Goal: Information Seeking & Learning: Learn about a topic

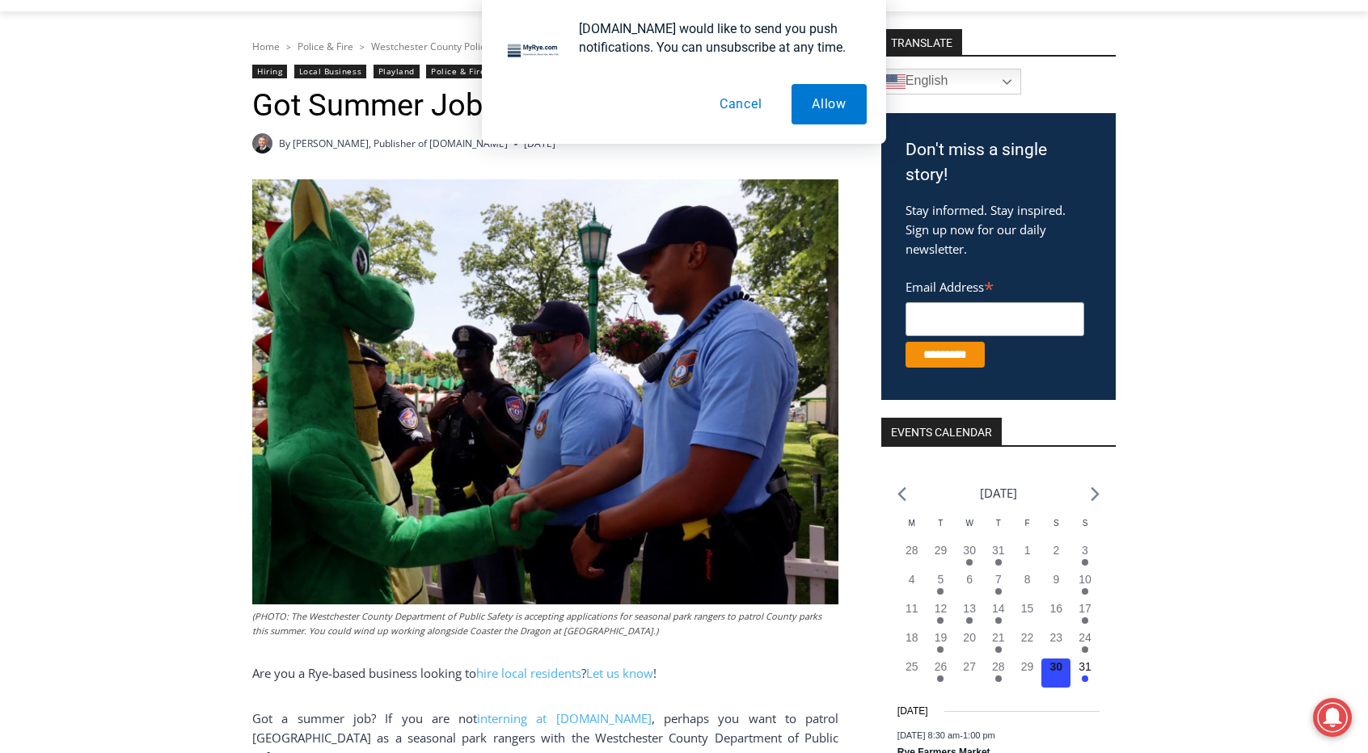
scroll to position [207, 0]
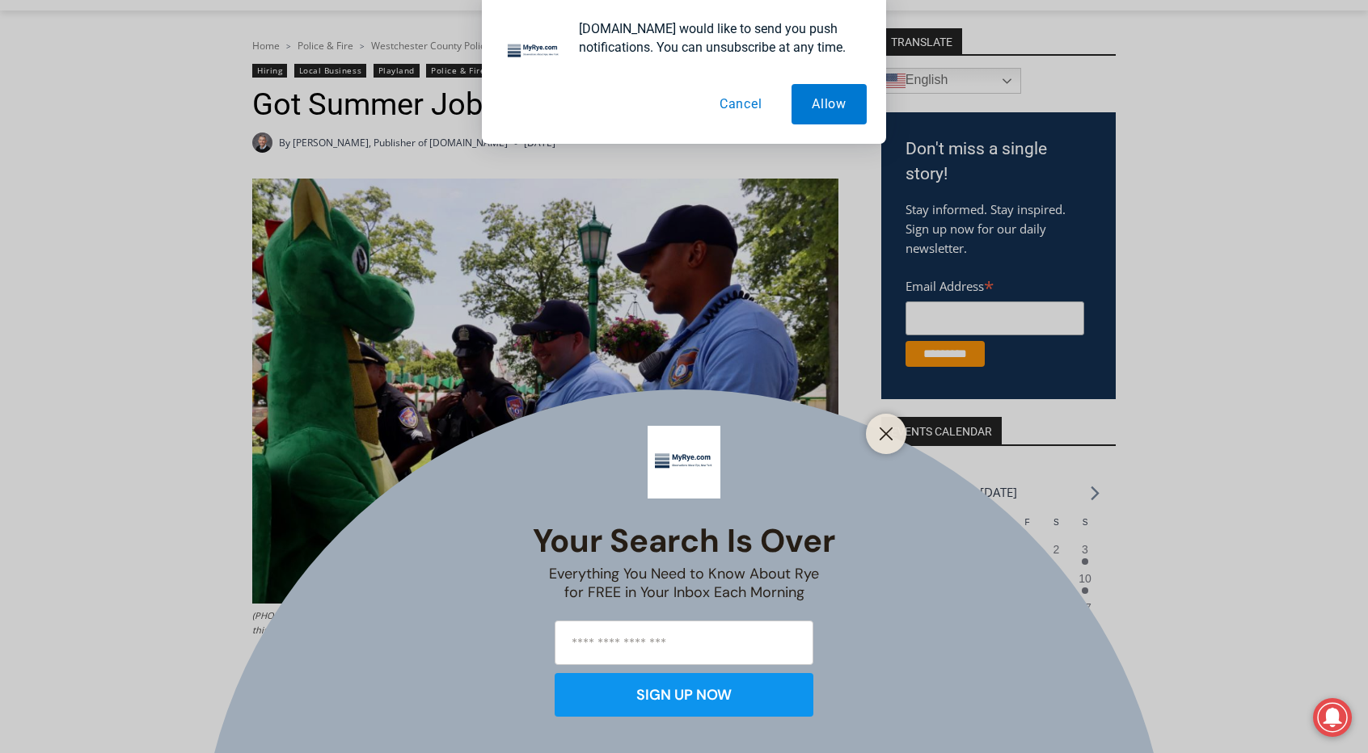
click at [270, 482] on div "Your Search is Over Everything You Need to Know About Rye for FREE in Your Inbo…" at bounding box center [684, 376] width 1368 height 753
click at [879, 429] on icon "Close" at bounding box center [886, 434] width 15 height 15
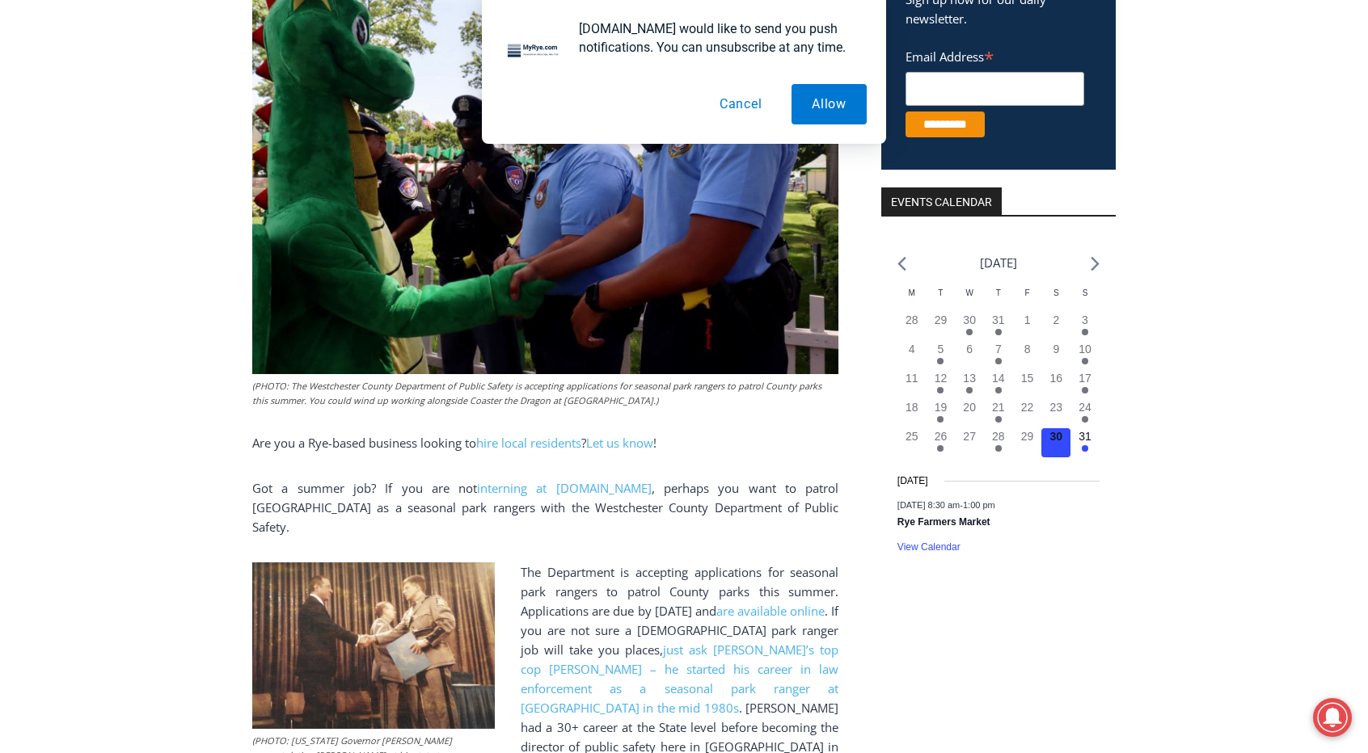
scroll to position [439, 0]
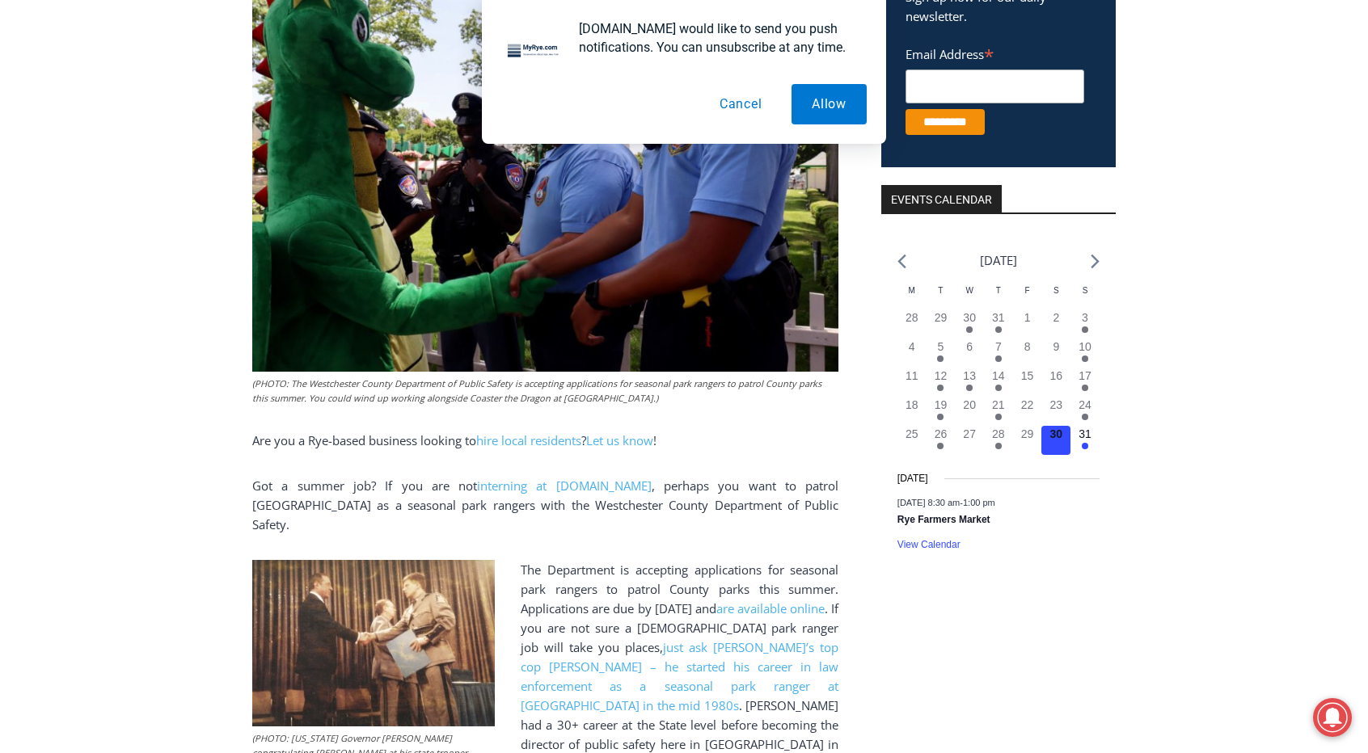
click at [744, 101] on button "Cancel" at bounding box center [740, 104] width 83 height 40
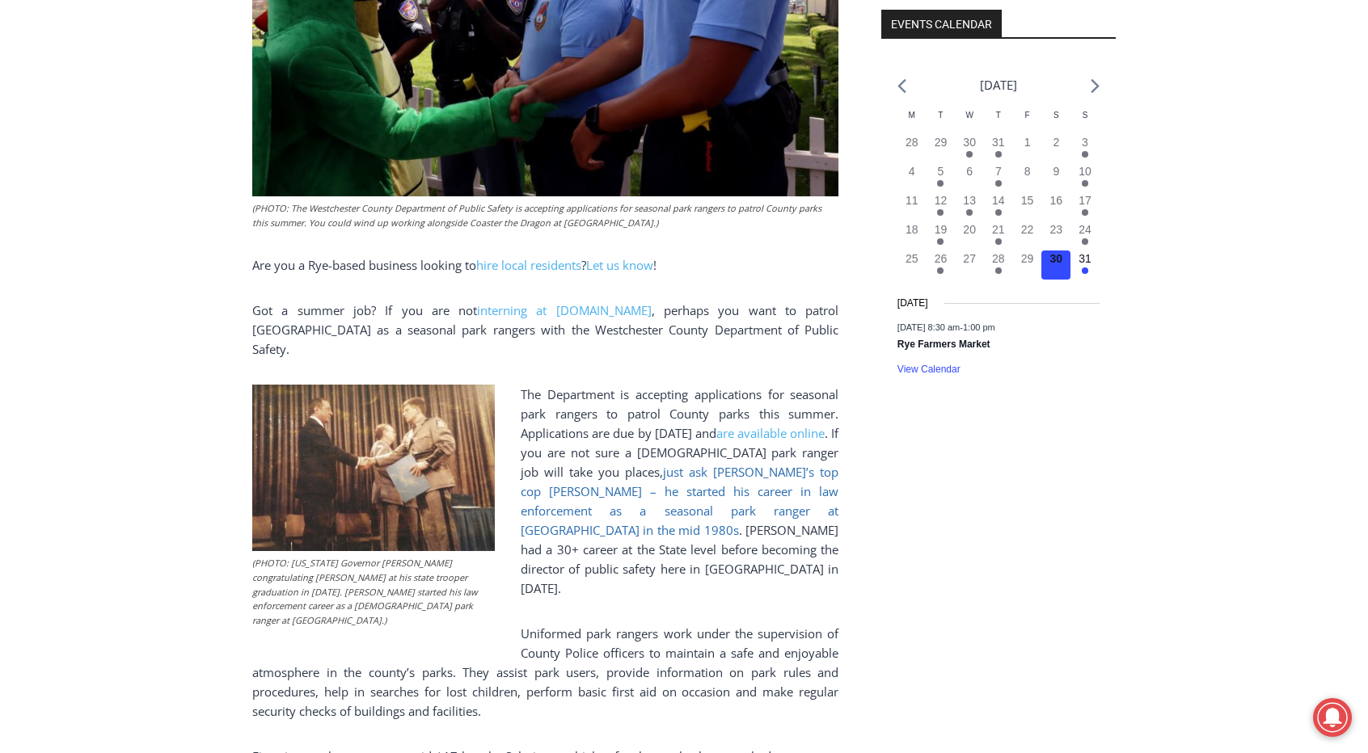
scroll to position [621, 0]
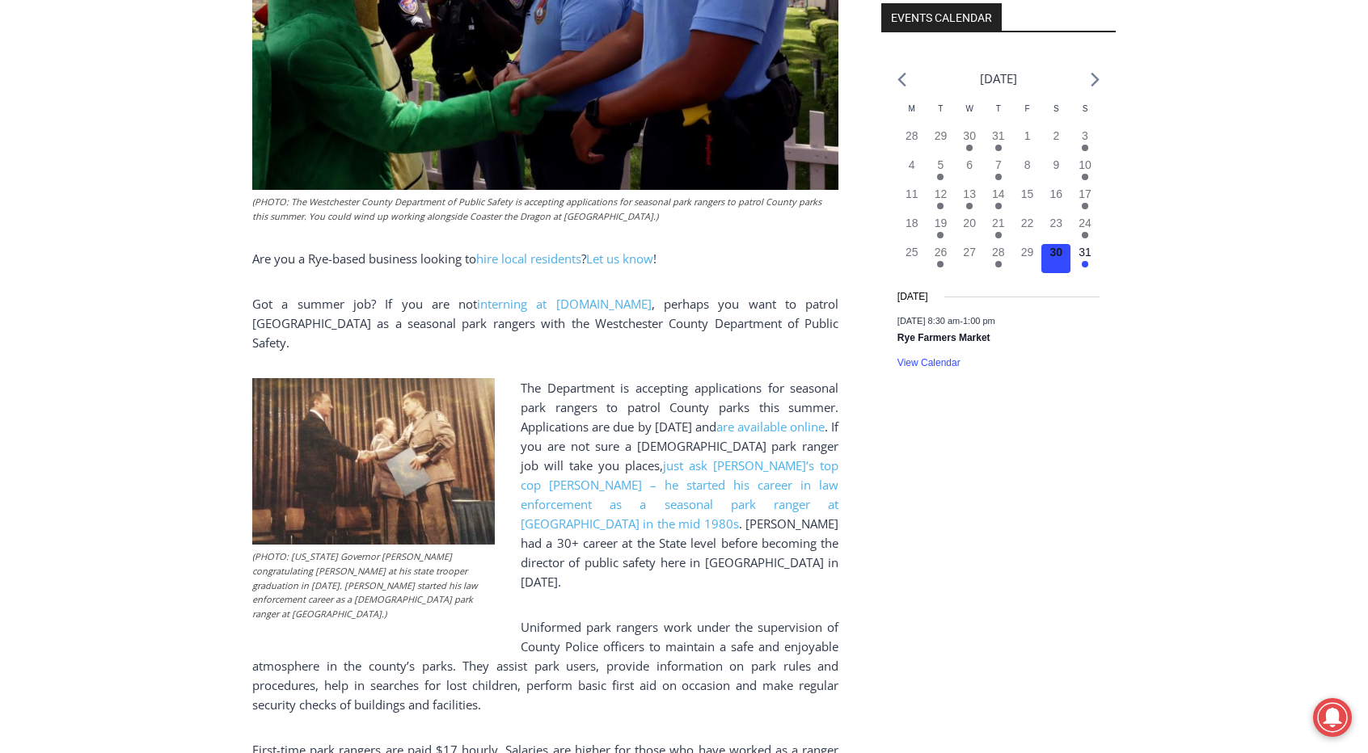
click at [708, 618] on p "Uniformed park rangers work under the supervision of County Police officers to …" at bounding box center [545, 666] width 586 height 97
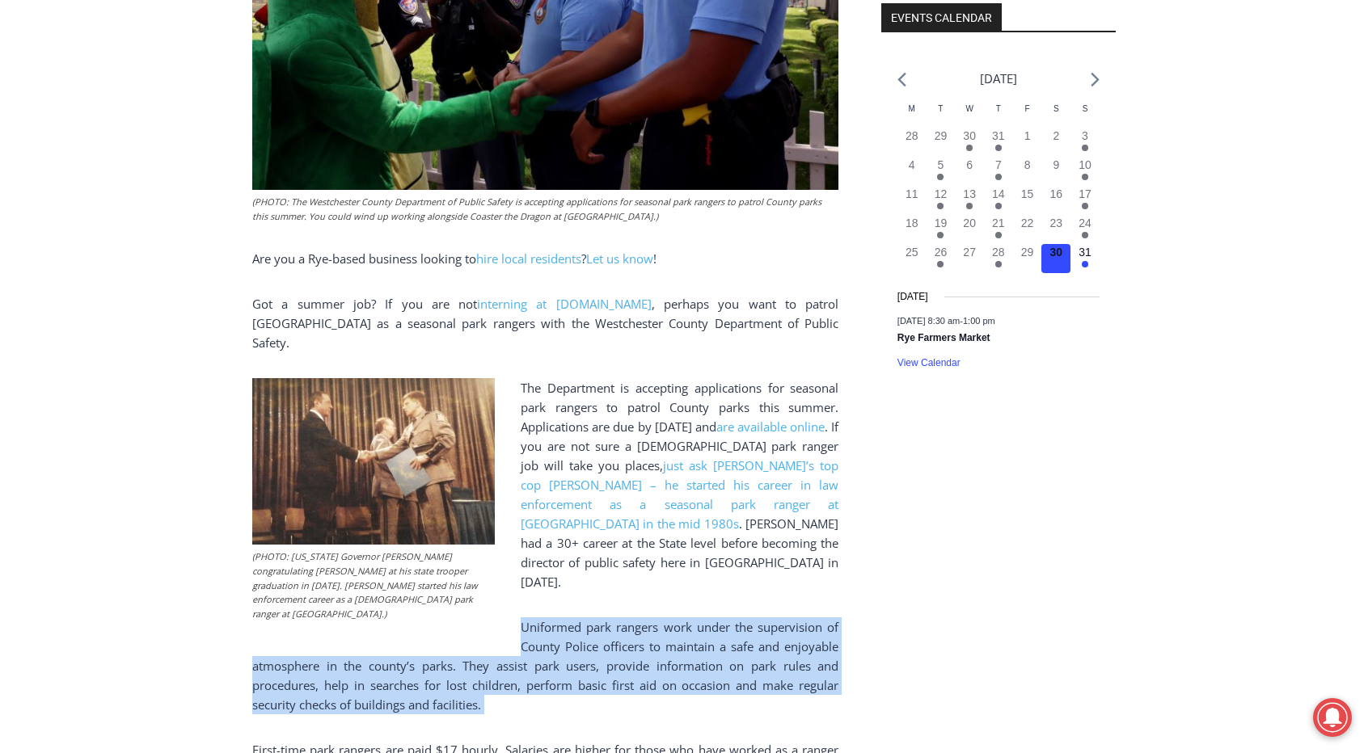
drag, startPoint x: 708, startPoint y: 587, endPoint x: 714, endPoint y: 576, distance: 11.9
click at [714, 618] on p "Uniformed park rangers work under the supervision of County Police officers to …" at bounding box center [545, 666] width 586 height 97
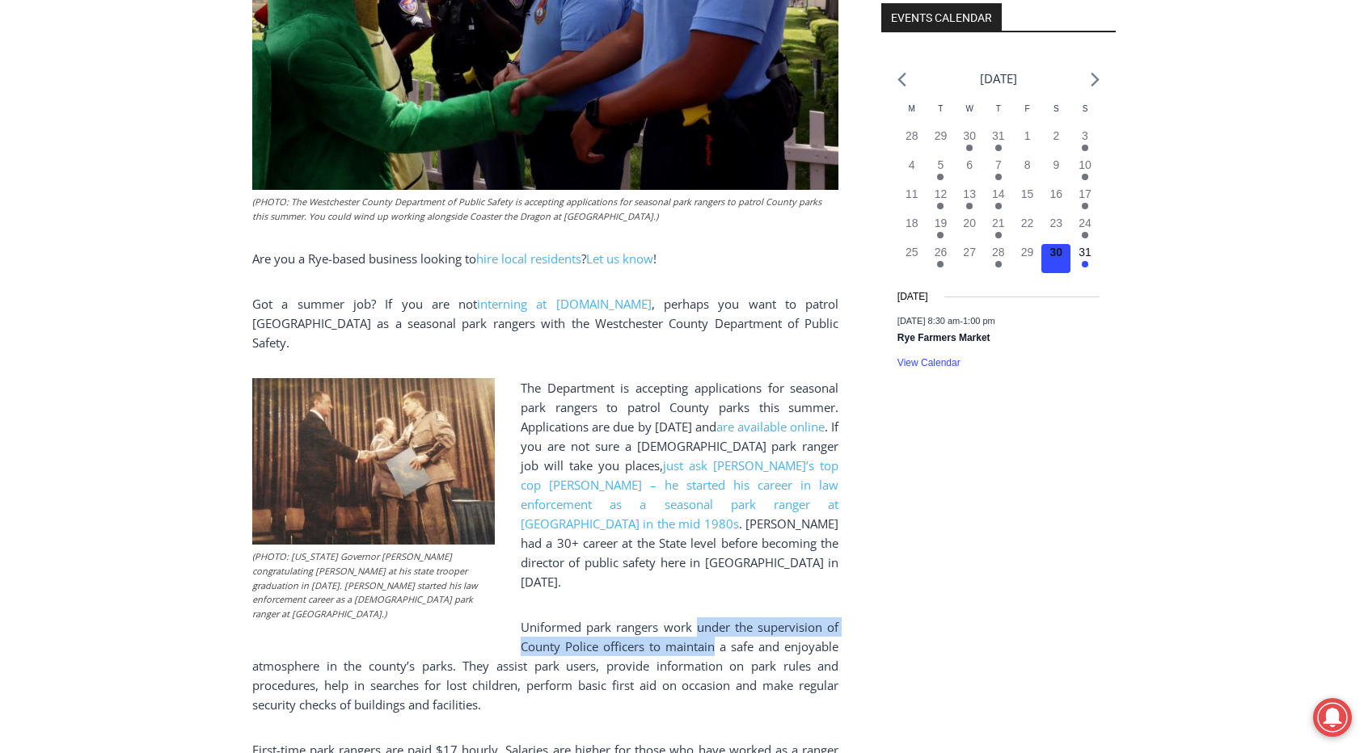
drag, startPoint x: 714, startPoint y: 576, endPoint x: 711, endPoint y: 593, distance: 16.5
click at [711, 618] on p "Uniformed park rangers work under the supervision of County Police officers to …" at bounding box center [545, 666] width 586 height 97
click at [608, 618] on p "Uniformed park rangers work under the supervision of County Police officers to …" at bounding box center [545, 666] width 586 height 97
drag, startPoint x: 608, startPoint y: 562, endPoint x: 605, endPoint y: 594, distance: 32.5
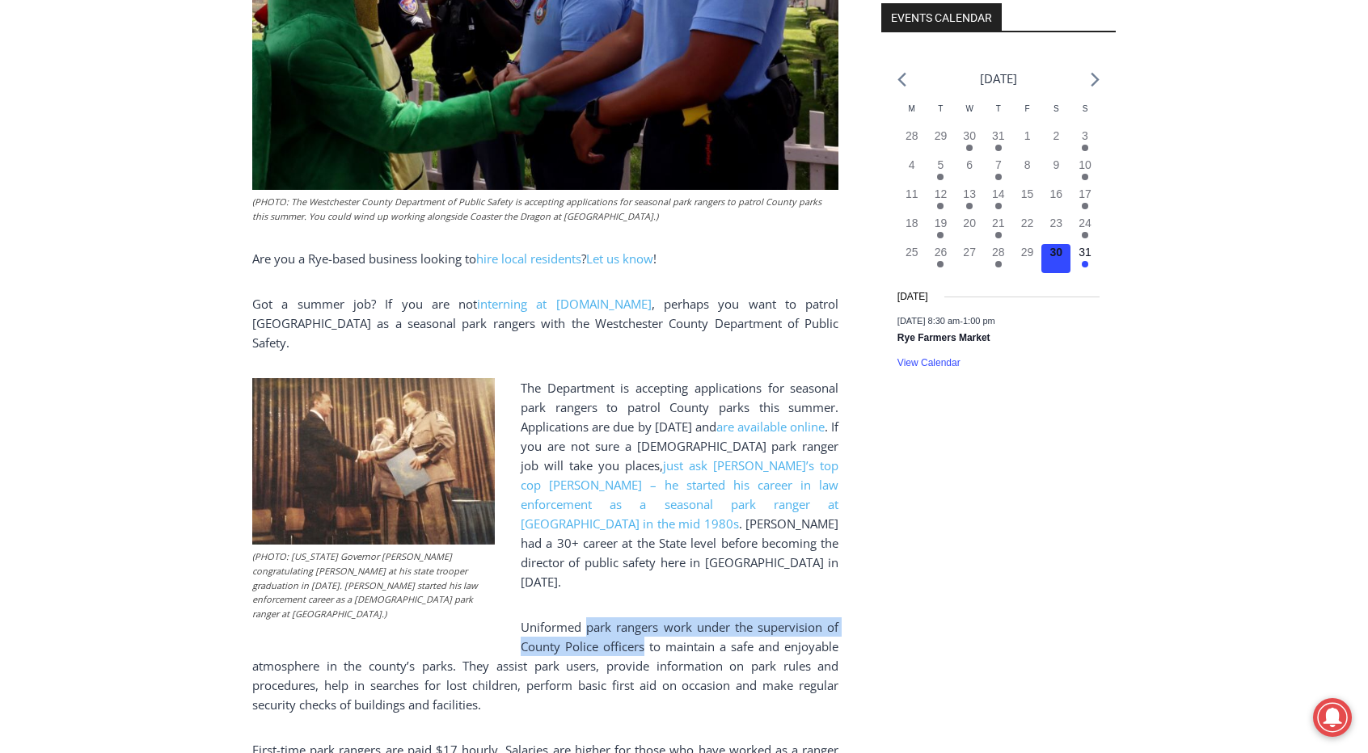
click at [605, 618] on p "Uniformed park rangers work under the supervision of County Police officers to …" at bounding box center [545, 666] width 586 height 97
click at [558, 618] on p "Uniformed park rangers work under the supervision of County Police officers to …" at bounding box center [545, 666] width 586 height 97
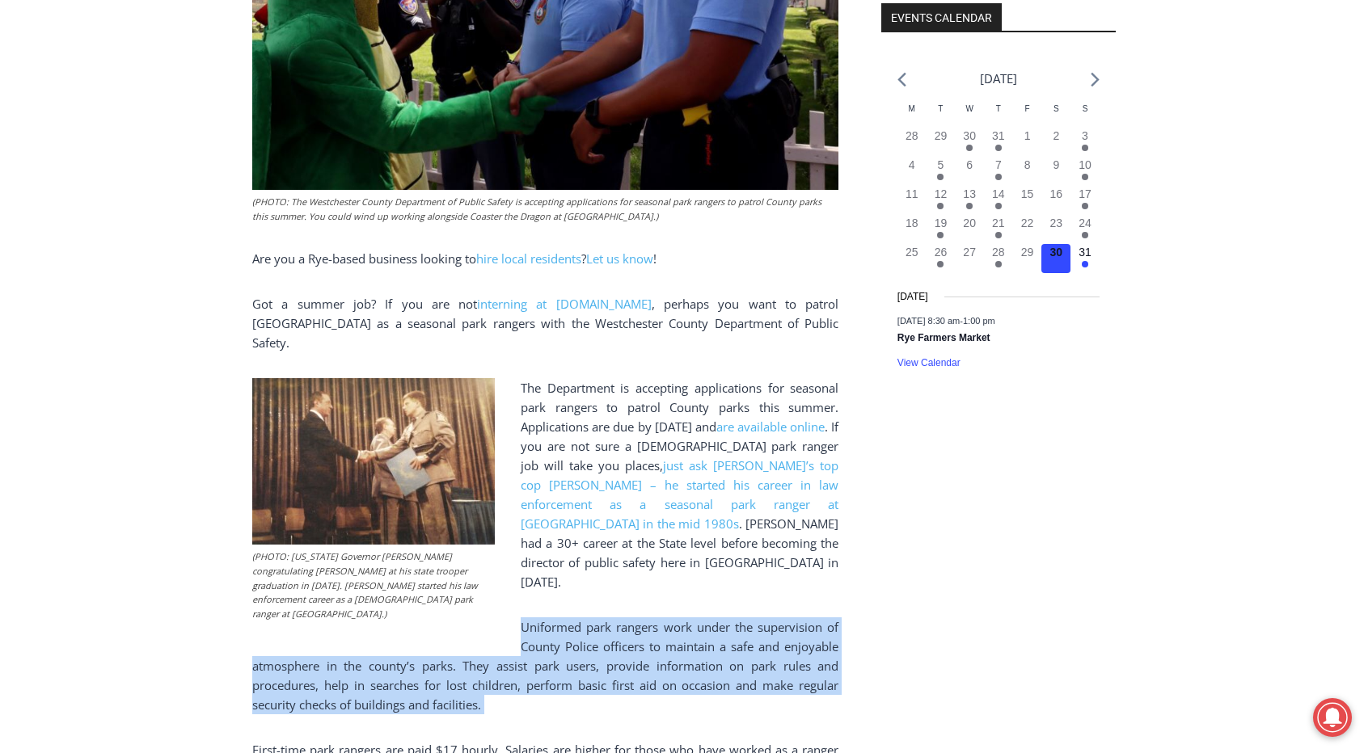
drag, startPoint x: 558, startPoint y: 570, endPoint x: 538, endPoint y: 673, distance: 105.3
click at [538, 673] on p "Uniformed park rangers work under the supervision of County Police officers to …" at bounding box center [545, 666] width 586 height 97
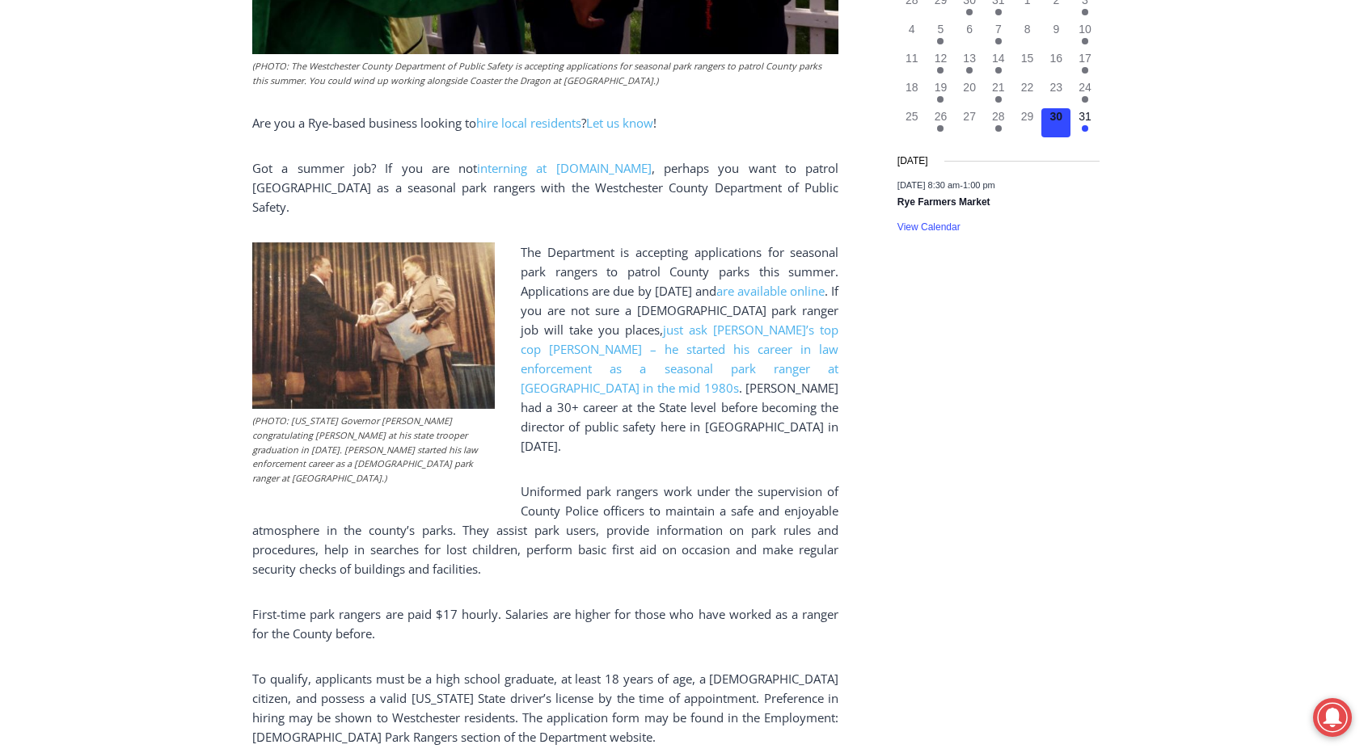
scroll to position [757, 0]
click at [538, 673] on p "To qualify, applicants must be a high school graduate, at least 18 years of age…" at bounding box center [545, 708] width 586 height 78
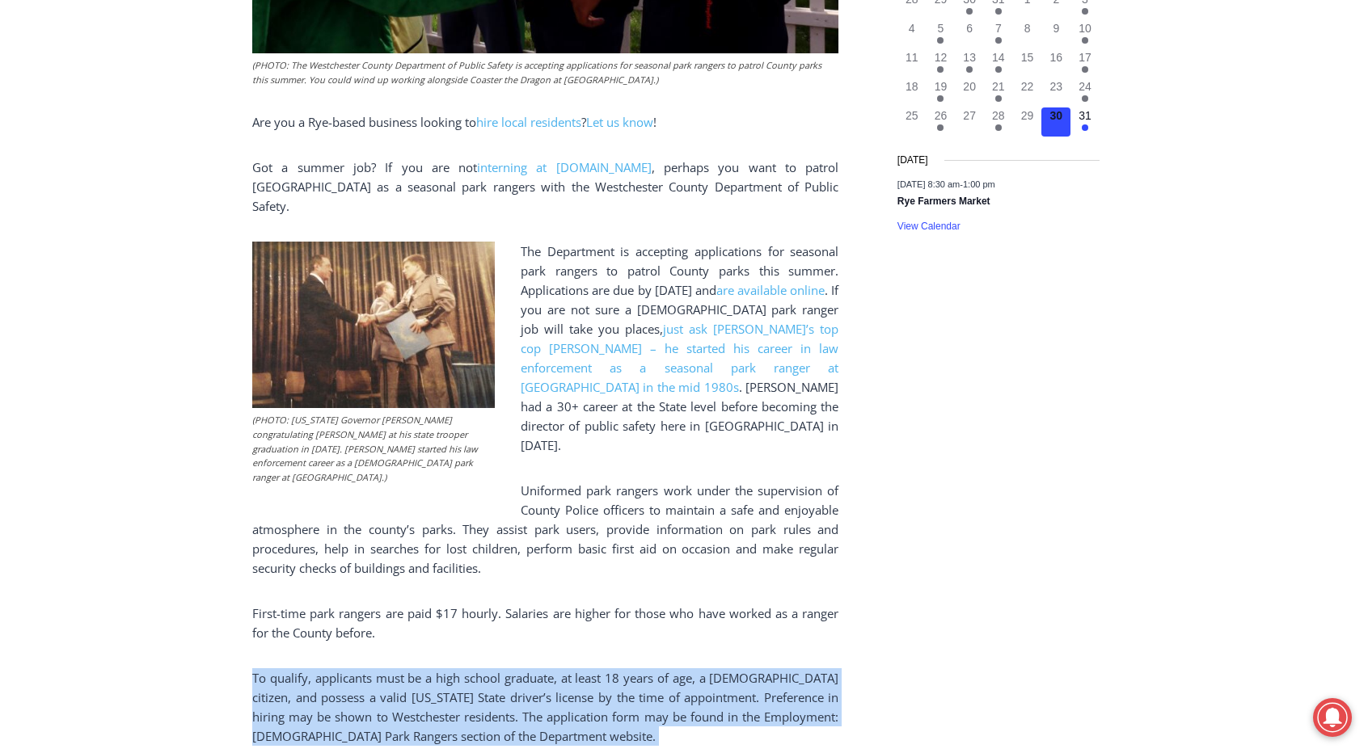
click at [540, 669] on p "To qualify, applicants must be a high school graduate, at least 18 years of age…" at bounding box center [545, 708] width 586 height 78
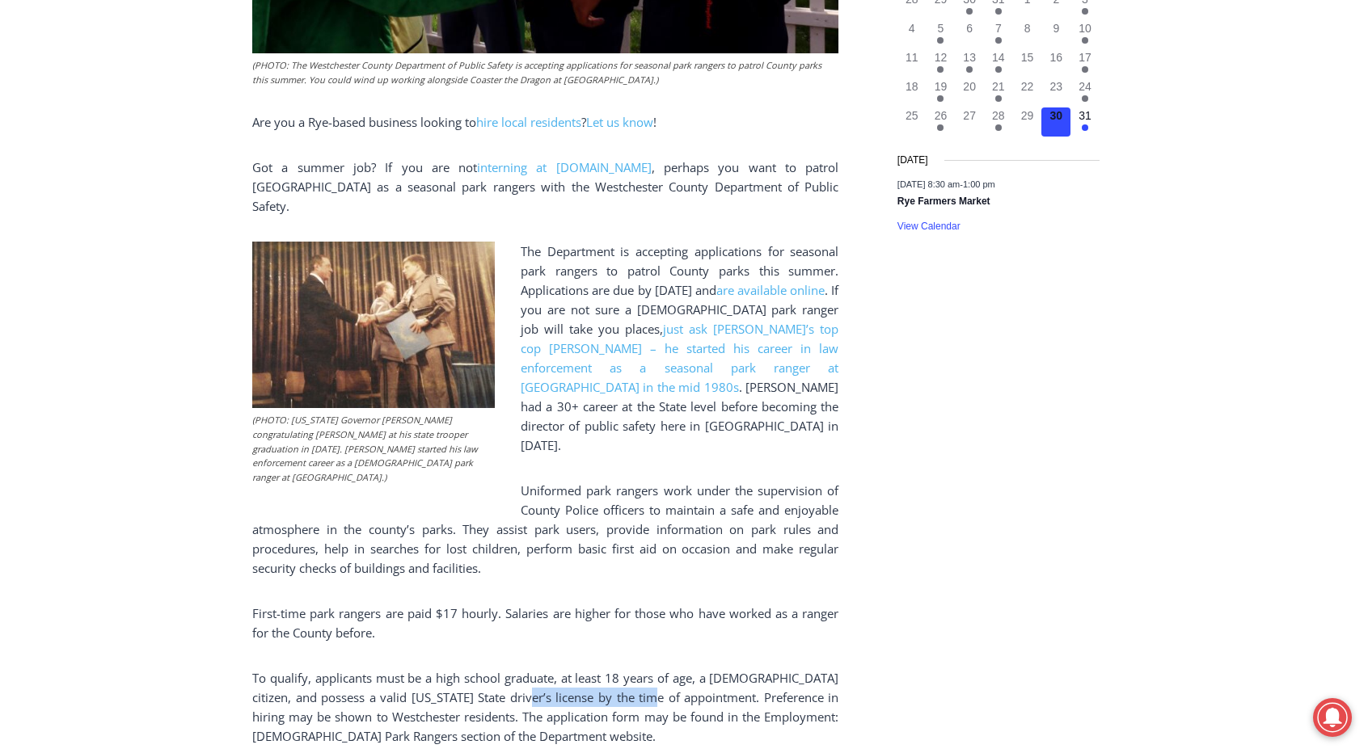
drag, startPoint x: 540, startPoint y: 667, endPoint x: 601, endPoint y: 652, distance: 62.4
click at [601, 669] on p "To qualify, applicants must be a high school graduate, at least 18 years of age…" at bounding box center [545, 708] width 586 height 78
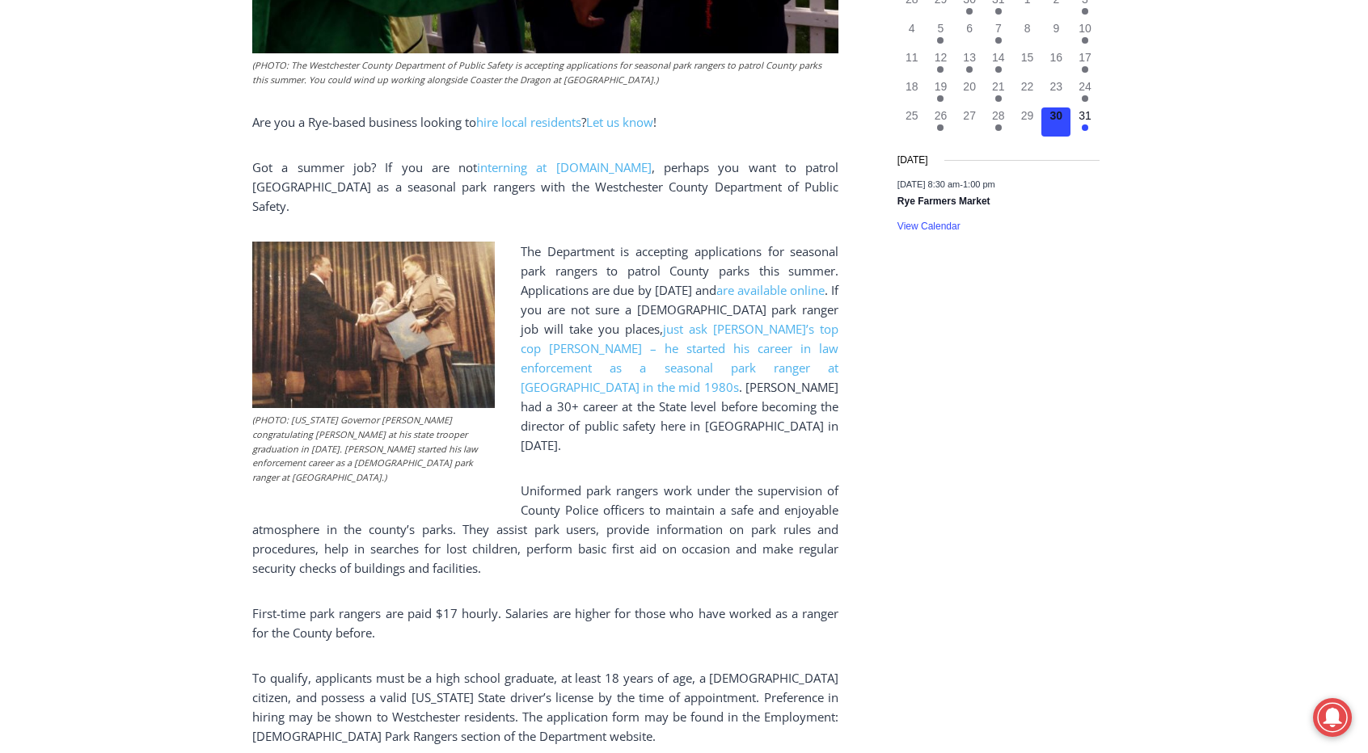
click at [530, 674] on p "To qualify, applicants must be a high school graduate, at least 18 years of age…" at bounding box center [545, 708] width 586 height 78
click at [508, 669] on p "To qualify, applicants must be a high school graduate, at least 18 years of age…" at bounding box center [545, 708] width 586 height 78
click at [369, 681] on p "To qualify, applicants must be a high school graduate, at least 18 years of age…" at bounding box center [545, 708] width 586 height 78
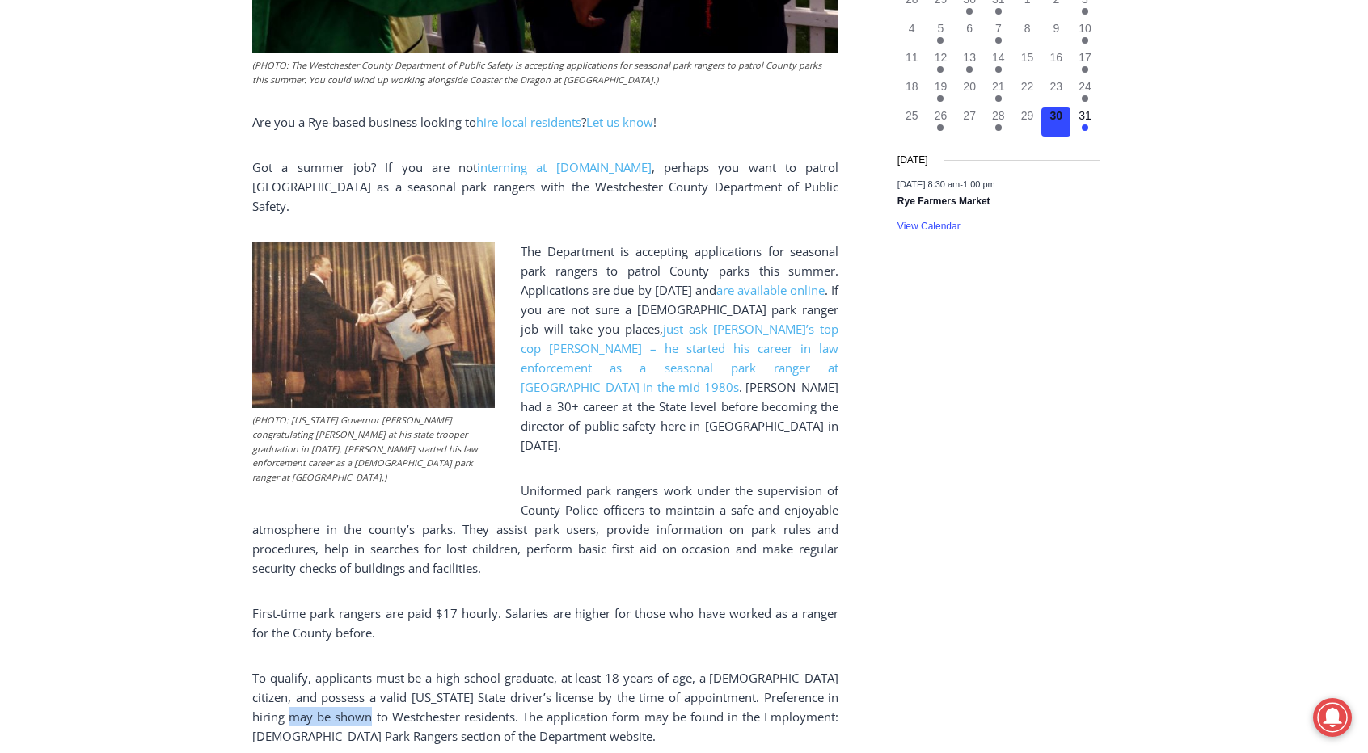
click at [369, 681] on p "To qualify, applicants must be a high school graduate, at least 18 years of age…" at bounding box center [545, 708] width 586 height 78
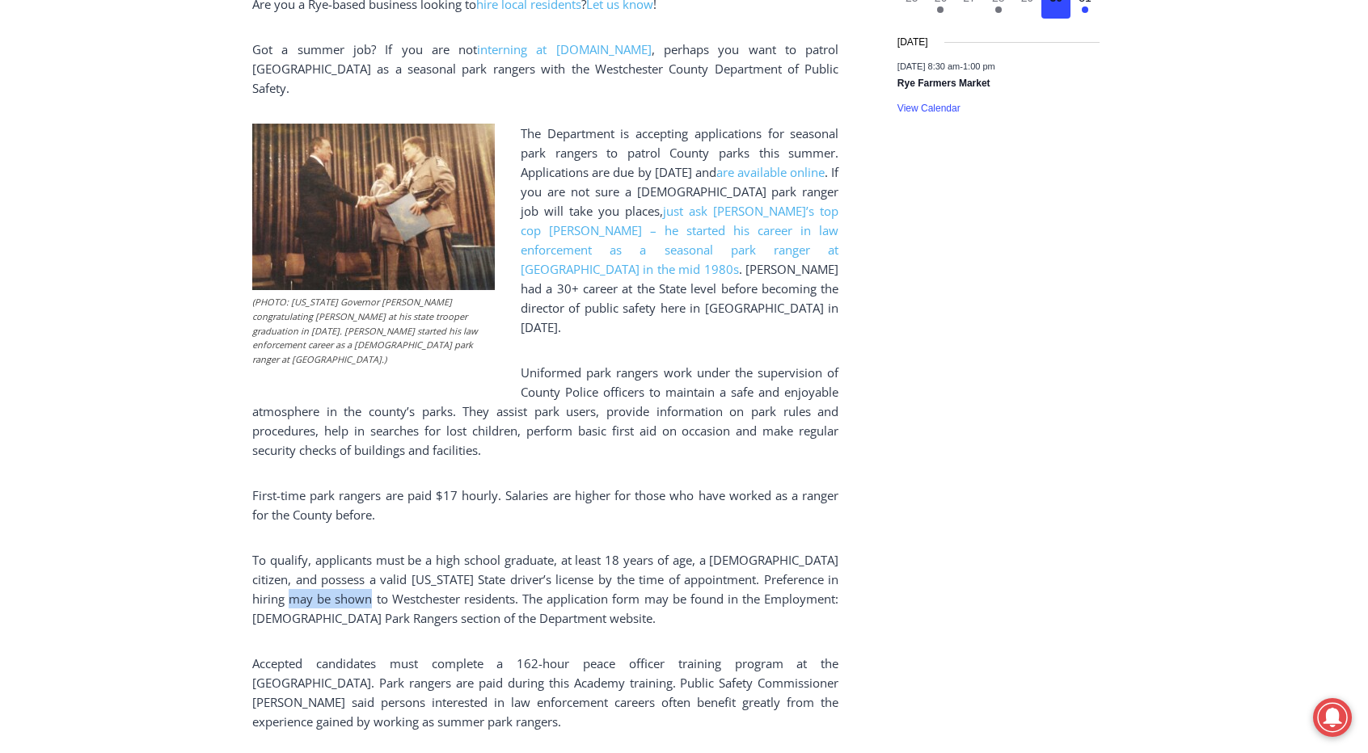
scroll to position [881, 0]
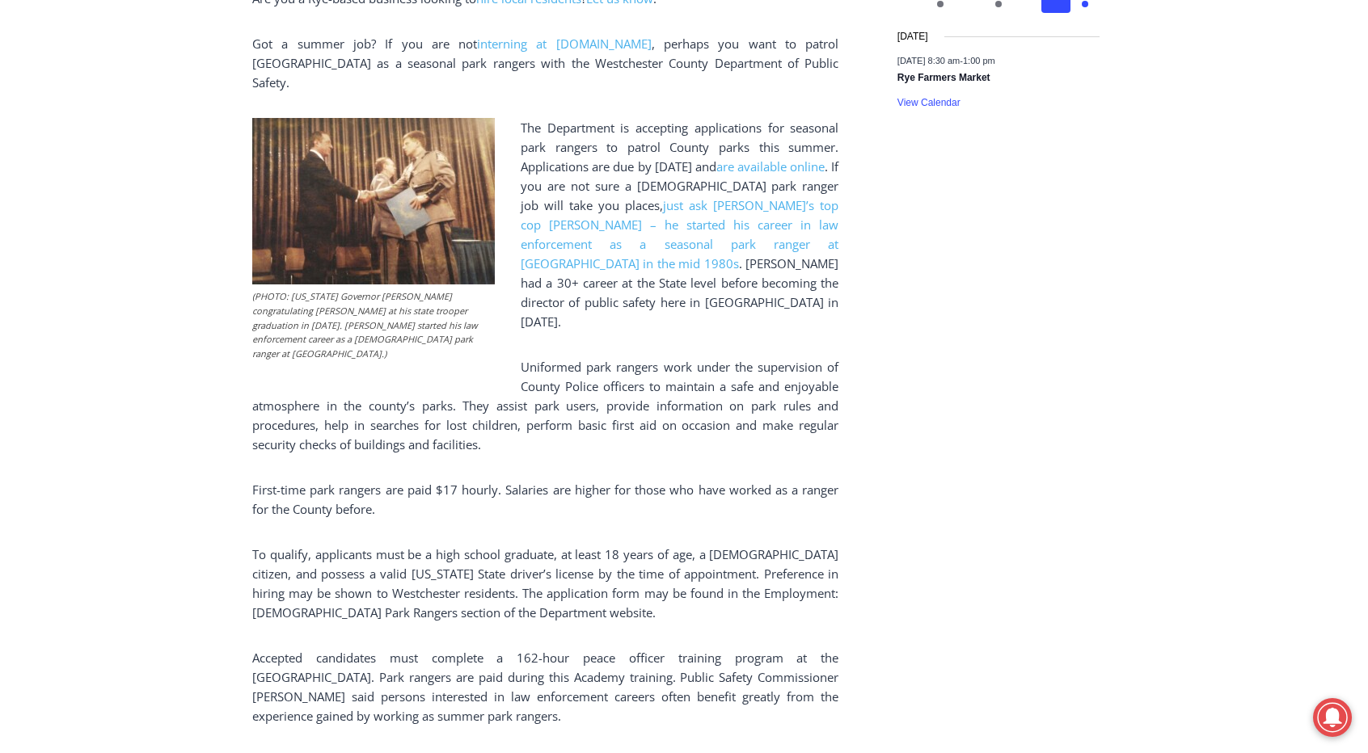
click at [369, 681] on p "Accepted candidates must complete a 162-hour peace officer training program at …" at bounding box center [545, 687] width 586 height 78
click at [560, 648] on p "Accepted candidates must complete a 162-hour peace officer training program at …" at bounding box center [545, 687] width 586 height 78
click at [598, 648] on p "Accepted candidates must complete a 162-hour peace officer training program at …" at bounding box center [545, 687] width 586 height 78
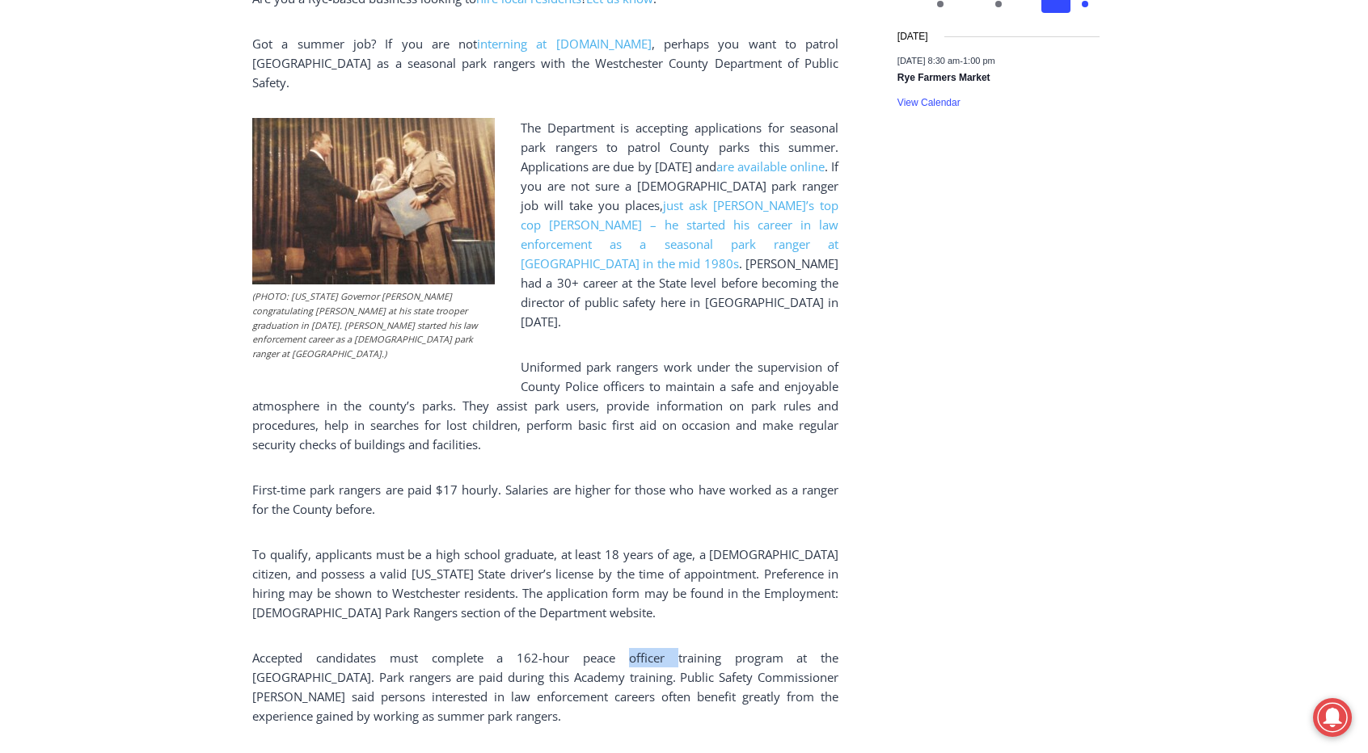
click at [598, 648] on p "Accepted candidates must complete a 162-hour peace officer training program at …" at bounding box center [545, 687] width 586 height 78
click at [791, 648] on p "Accepted candidates must complete a 162-hour peace officer training program at …" at bounding box center [545, 687] width 586 height 78
click at [361, 648] on p "Accepted candidates must complete a 162-hour peace officer training program at …" at bounding box center [545, 687] width 586 height 78
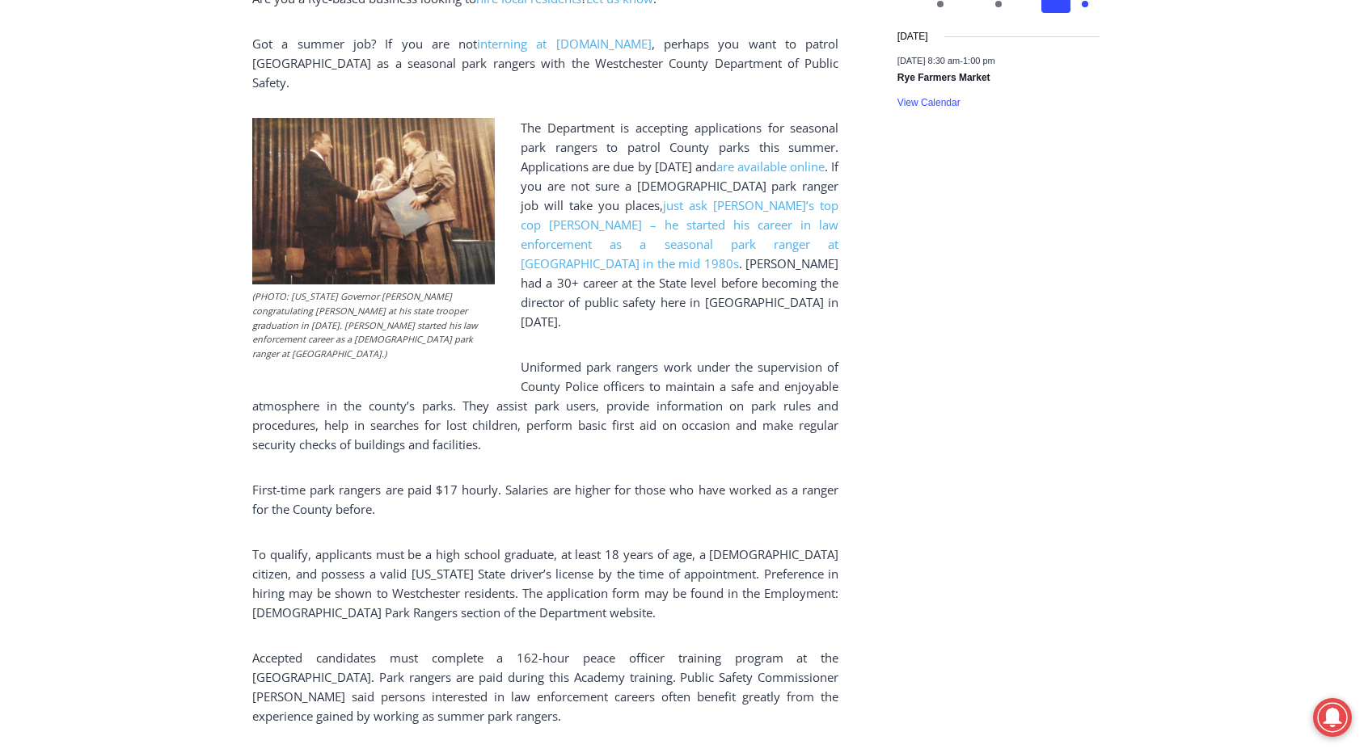
click at [310, 648] on p "Accepted candidates must complete a 162-hour peace officer training program at …" at bounding box center [545, 687] width 586 height 78
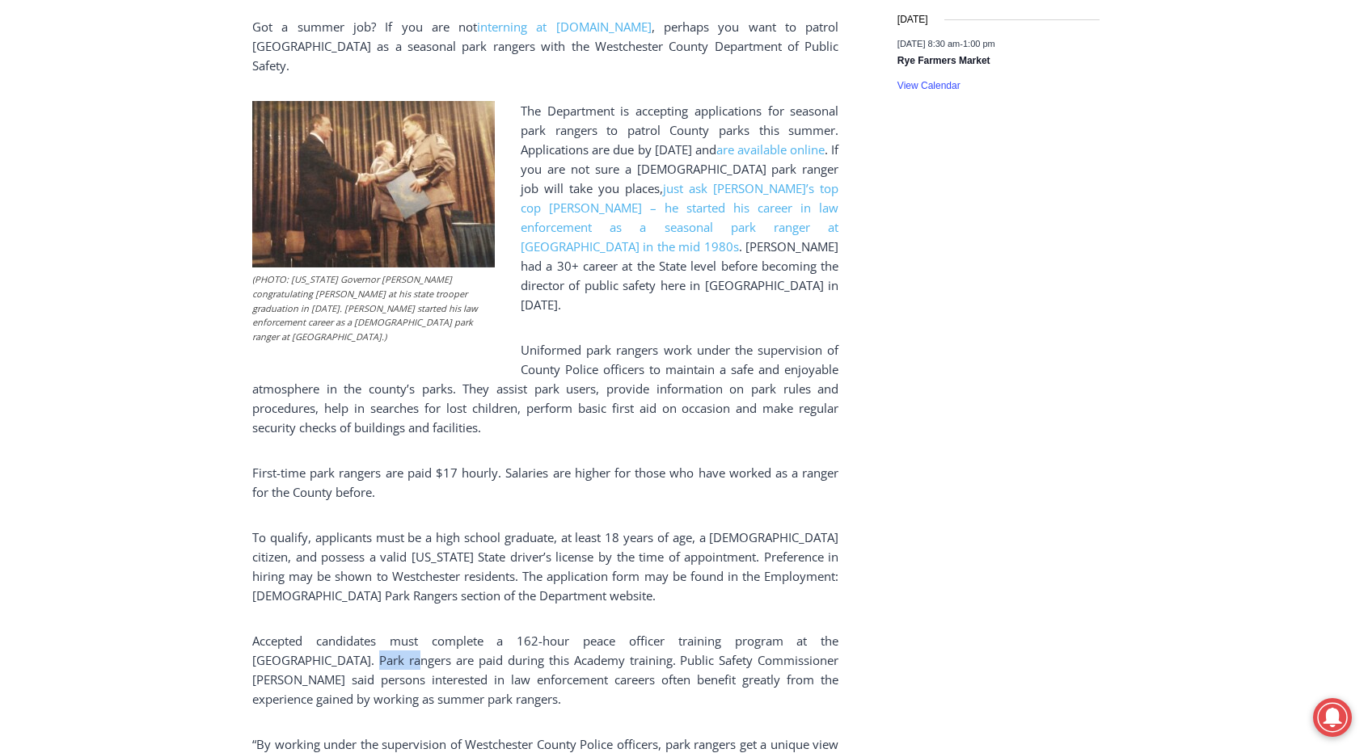
scroll to position [899, 0]
click at [272, 631] on p "Accepted candidates must complete a 162-hour peace officer training program at …" at bounding box center [545, 670] width 586 height 78
click at [277, 632] on p "Accepted candidates must complete a 162-hour peace officer training program at …" at bounding box center [545, 670] width 586 height 78
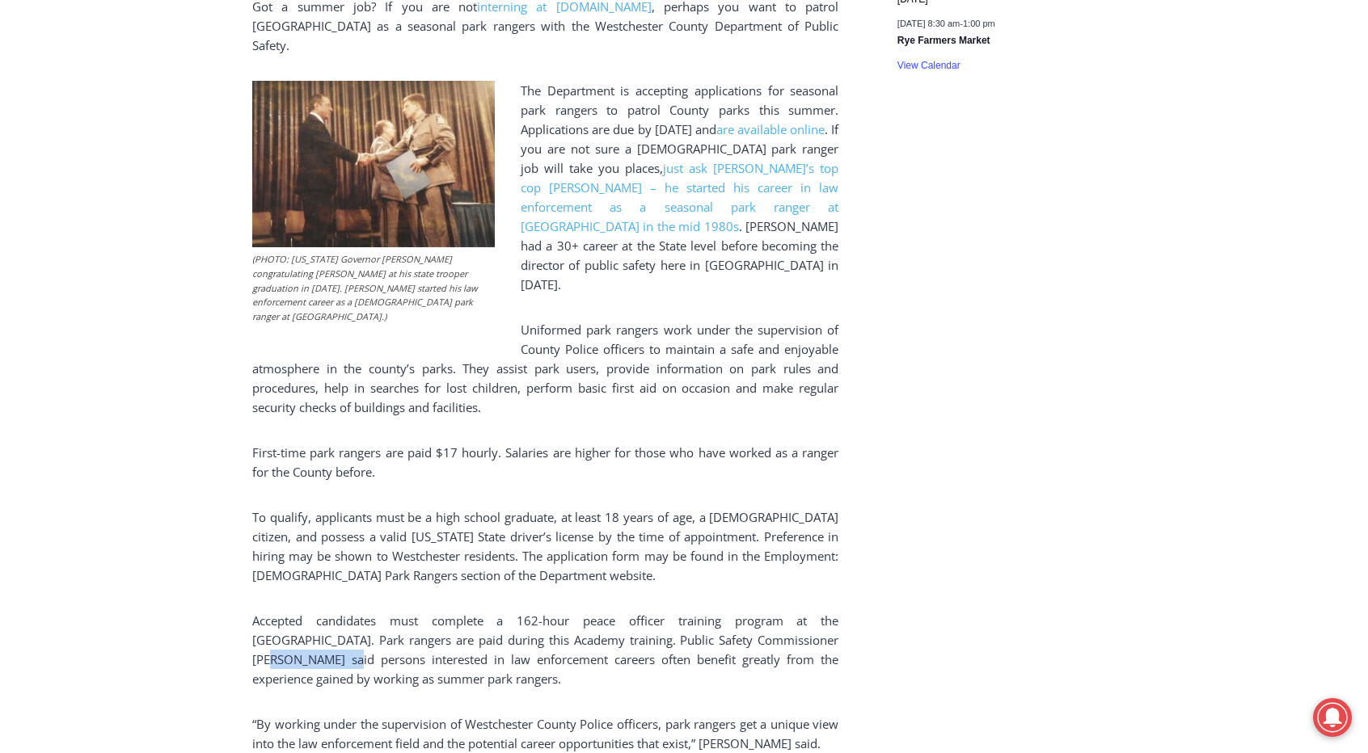
scroll to position [926, 0]
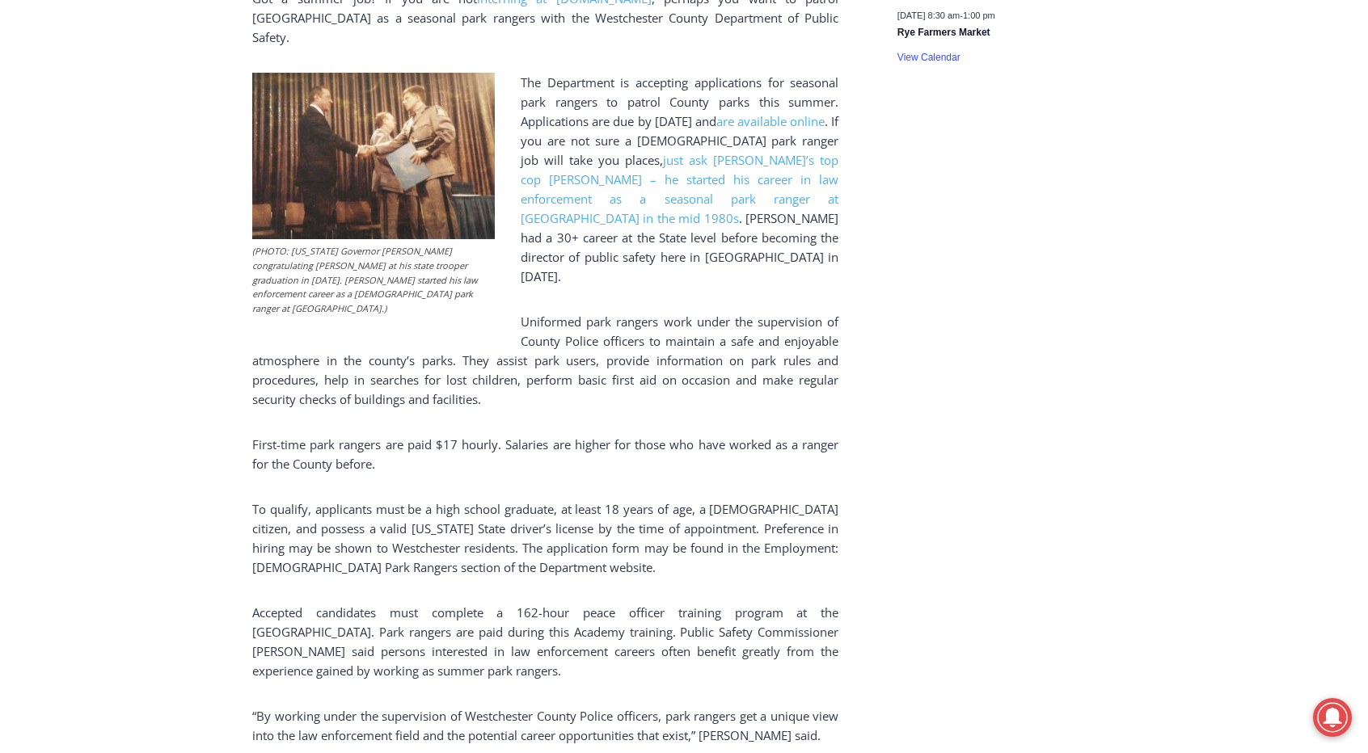
click at [277, 632] on p "Accepted candidates must complete a 162-hour peace officer training program at …" at bounding box center [545, 642] width 586 height 78
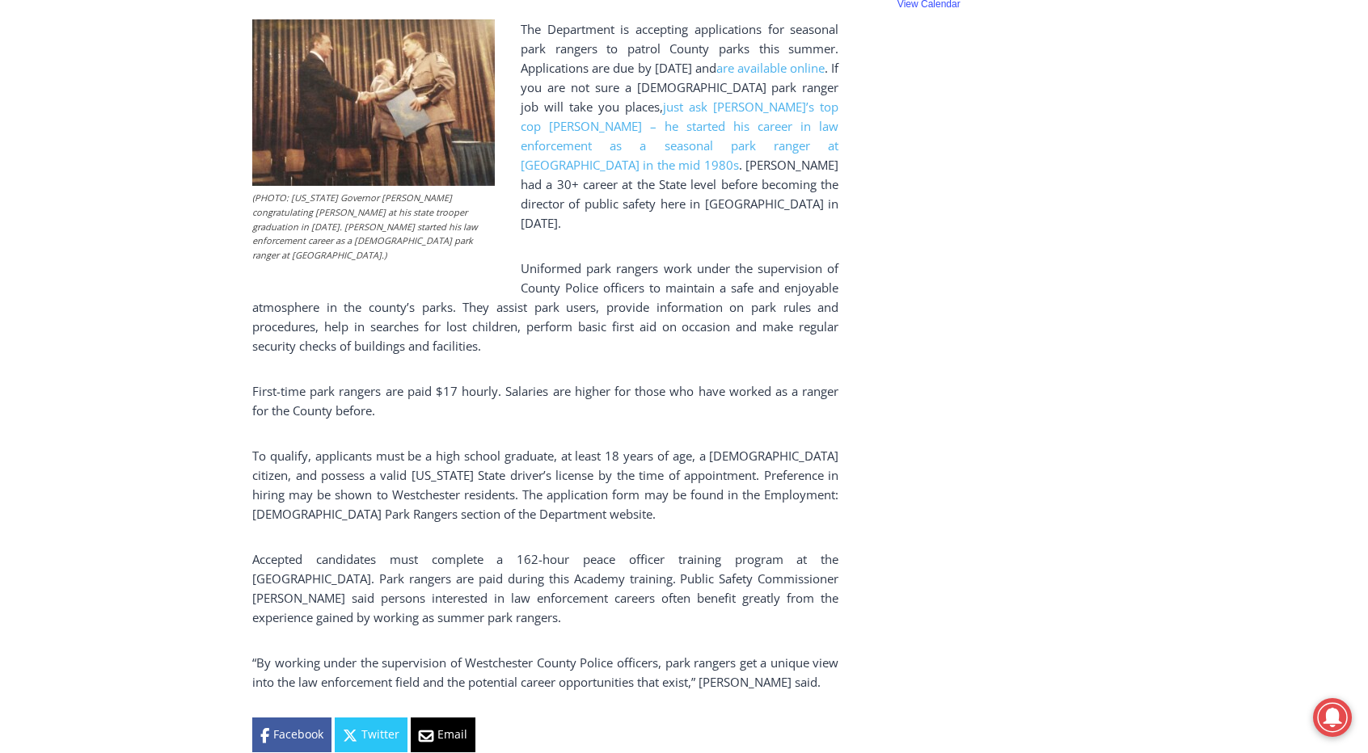
click at [277, 653] on p "“By working under the supervision of Westchester County Police officers, park r…" at bounding box center [545, 672] width 586 height 39
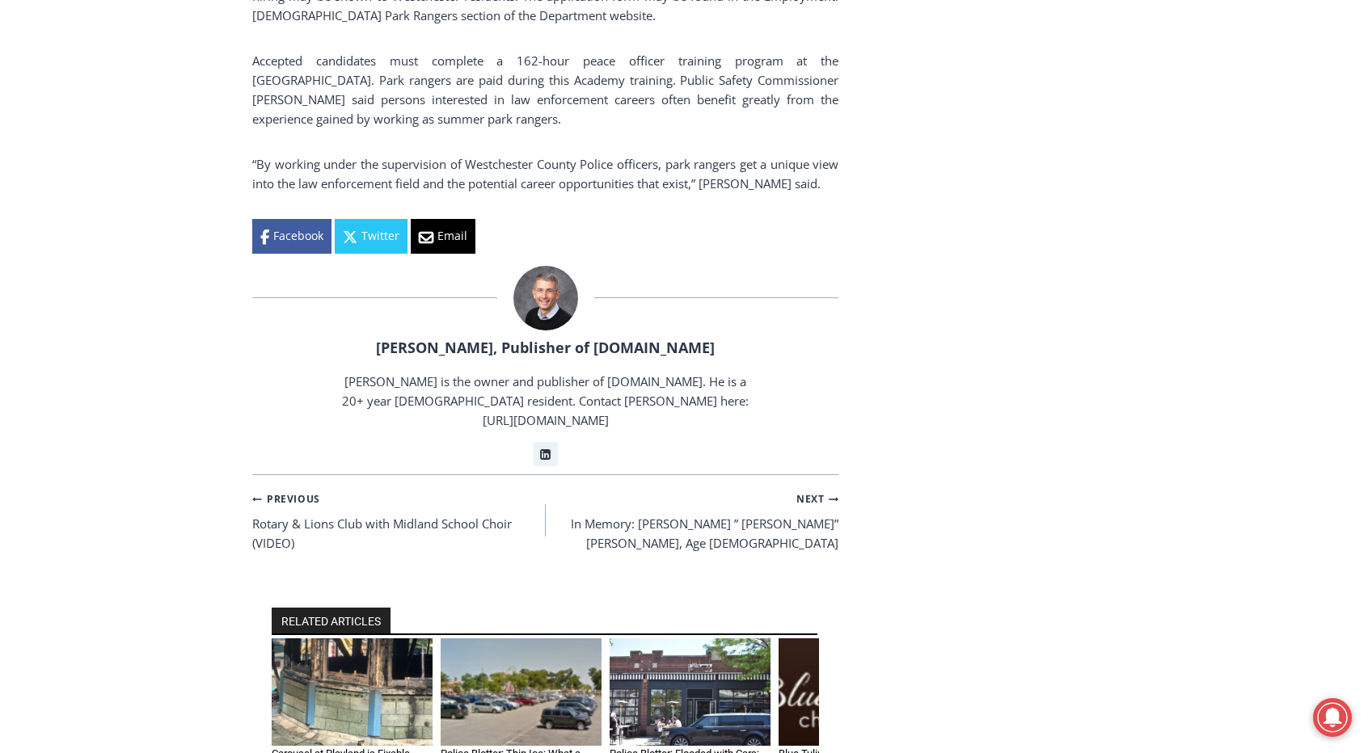
scroll to position [1487, 0]
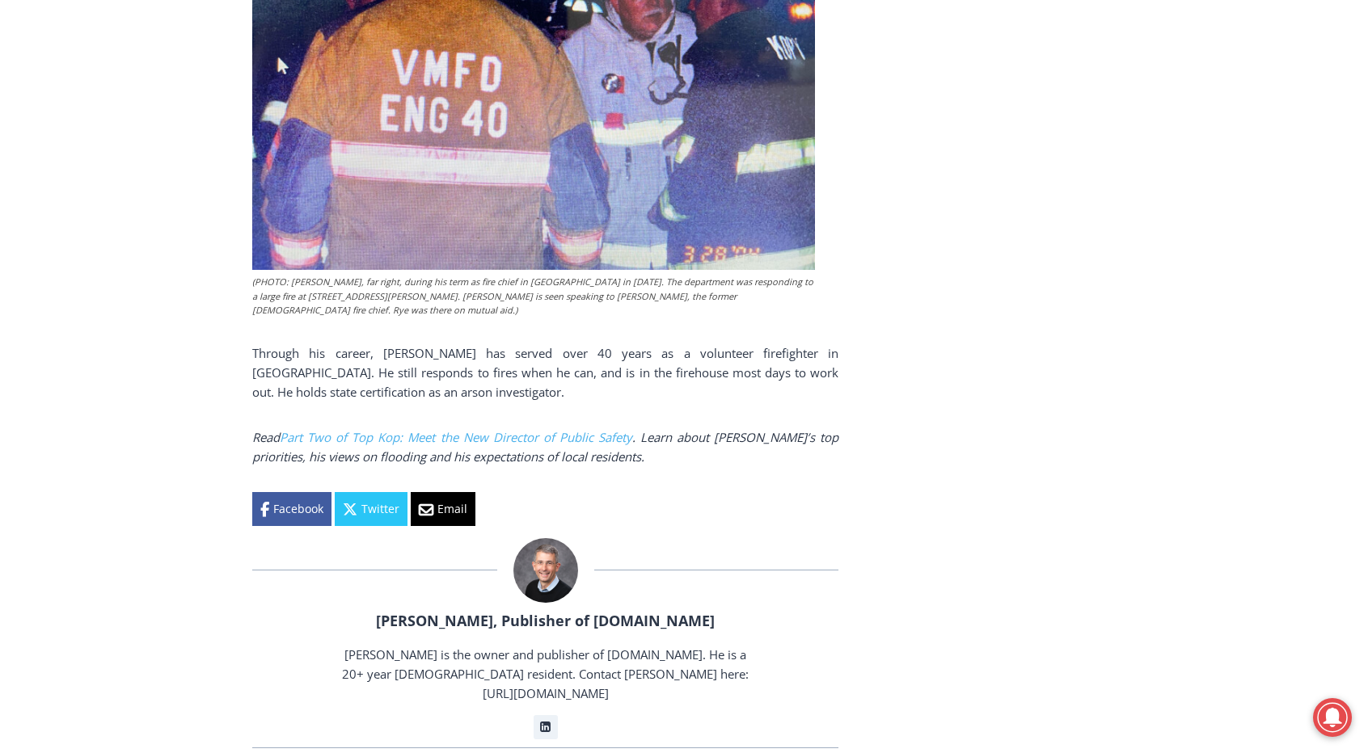
scroll to position [3611, 0]
